Goal: Navigation & Orientation: Find specific page/section

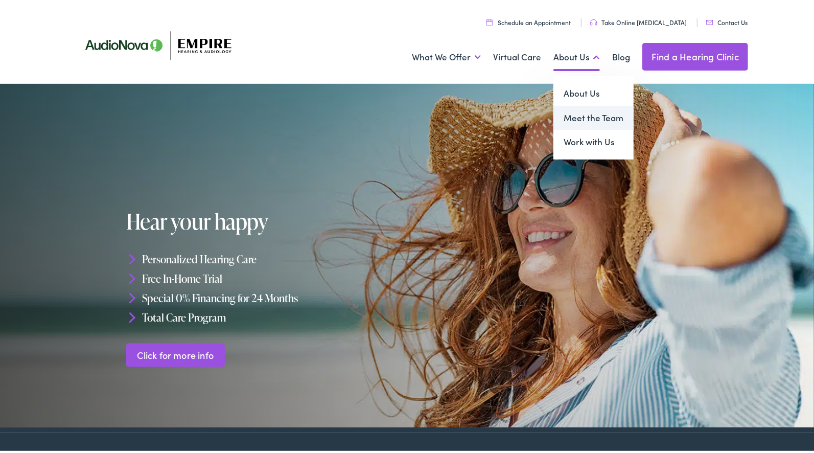
click at [581, 120] on link "Meet the Team" at bounding box center [594, 116] width 80 height 25
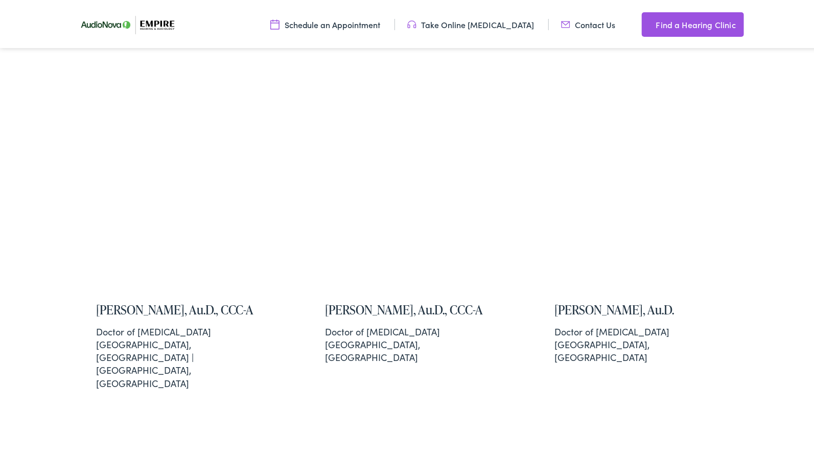
scroll to position [1789, 0]
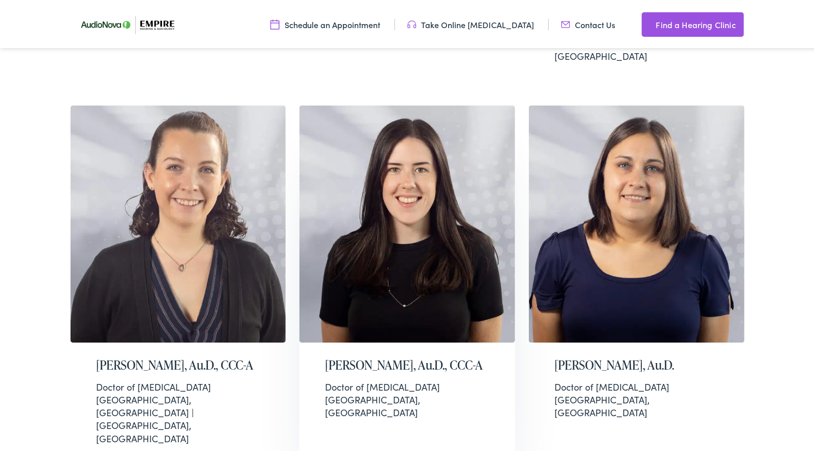
click at [378, 202] on img at bounding box center [408, 221] width 216 height 237
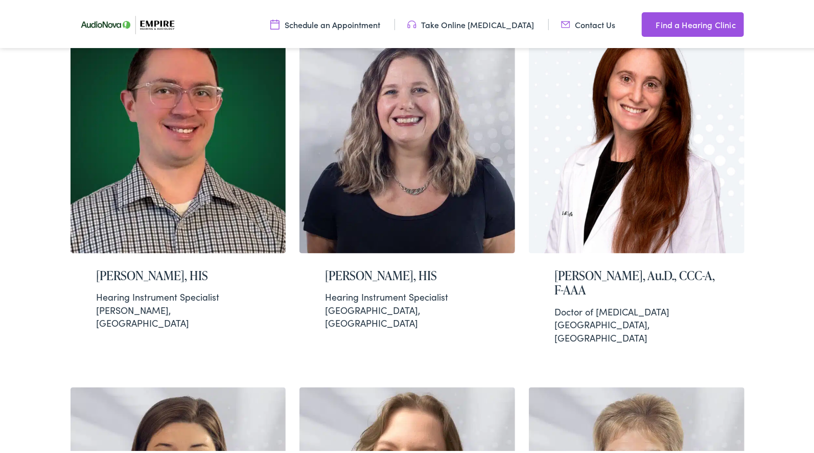
scroll to position [1023, 0]
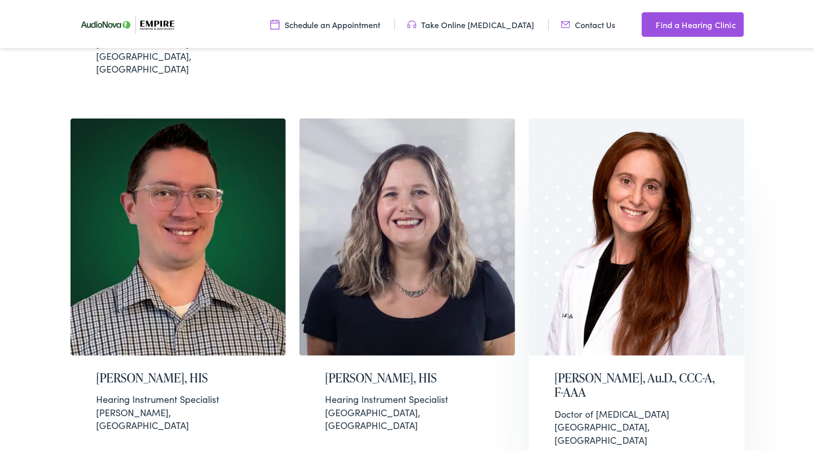
click at [622, 193] on img at bounding box center [637, 235] width 216 height 237
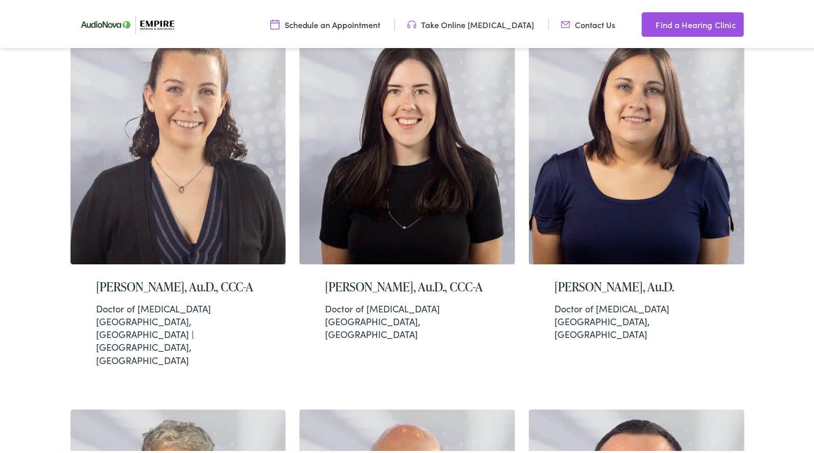
scroll to position [1841, 0]
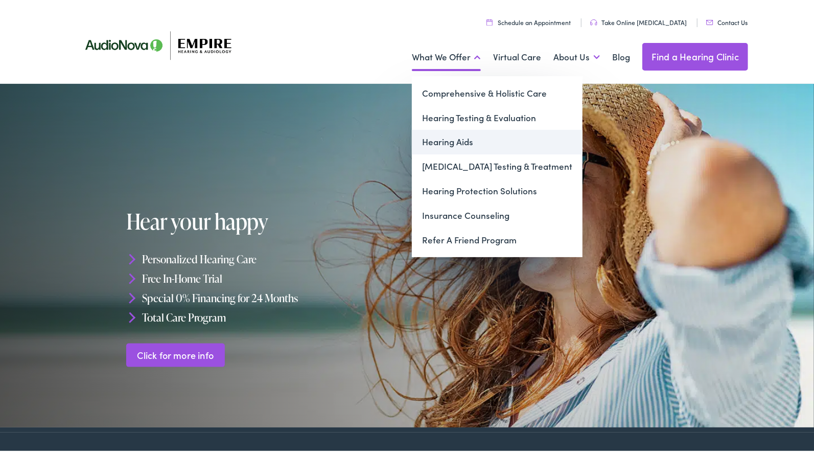
click at [442, 138] on link "Hearing Aids" at bounding box center [497, 140] width 171 height 25
